Goal: Task Accomplishment & Management: Manage account settings

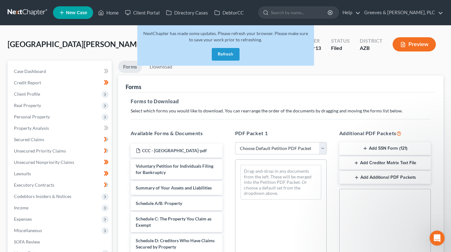
click at [217, 57] on button "Refresh" at bounding box center [226, 54] width 28 height 13
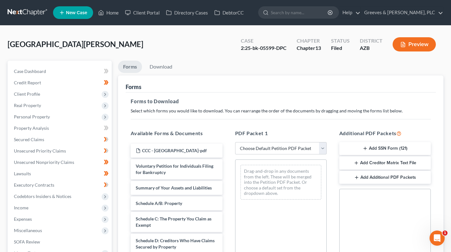
click at [27, 15] on link at bounding box center [28, 12] width 40 height 11
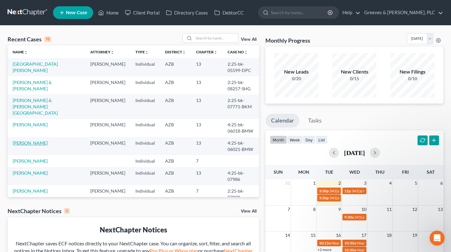
click at [37, 140] on link "[PERSON_NAME]" at bounding box center [30, 142] width 35 height 5
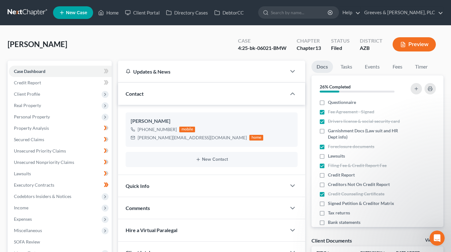
click at [282, 38] on div "Case" at bounding box center [262, 40] width 49 height 7
click at [206, 39] on div "[PERSON_NAME] Upgraded Case 4:25-bk-06021-BMW Chapter Chapter 13 Status Filed D…" at bounding box center [226, 46] width 436 height 27
click at [86, 139] on link "Secured Claims" at bounding box center [60, 139] width 103 height 11
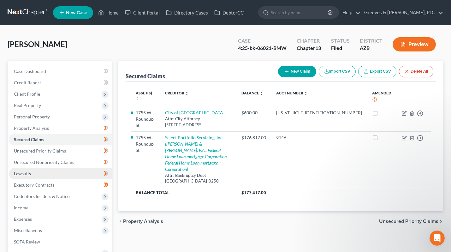
click at [77, 171] on link "Lawsuits" at bounding box center [60, 173] width 103 height 11
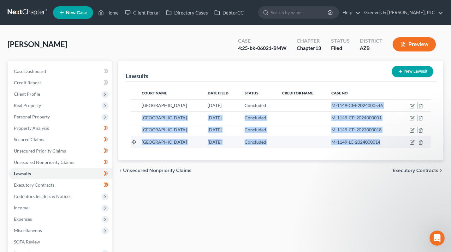
drag, startPoint x: 334, startPoint y: 105, endPoint x: 391, endPoint y: 140, distance: 66.7
click at [391, 140] on tbody "[GEOGRAPHIC_DATA] [DATE] Concluded M-1149-CM-2024000546 [GEOGRAPHIC_DATA] [DATE…" at bounding box center [281, 123] width 300 height 48
copy tbody "M-1149-CM-2024000546 [GEOGRAPHIC_DATA] [DATE] Concluded M-1149-CP-2024000001 [G…"
drag, startPoint x: 8, startPoint y: 43, endPoint x: 63, endPoint y: 45, distance: 55.0
click at [63, 45] on div "[PERSON_NAME] Upgraded Case 4:25-bk-06021-BMW Chapter Chapter 13 Status Filed D…" at bounding box center [226, 46] width 436 height 27
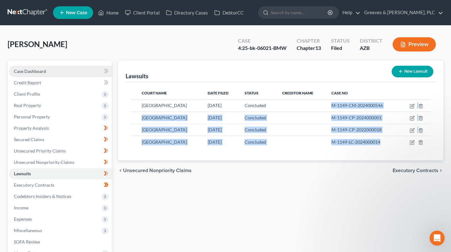
click at [73, 71] on link "Case Dashboard" at bounding box center [60, 71] width 103 height 11
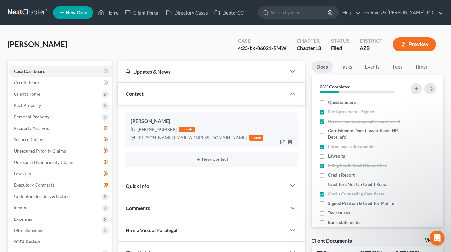
drag, startPoint x: 131, startPoint y: 118, endPoint x: 171, endPoint y: 120, distance: 39.5
click at [171, 120] on div "[PERSON_NAME]" at bounding box center [212, 121] width 162 height 8
copy div "[PERSON_NAME]"
